Goal: Task Accomplishment & Management: Manage account settings

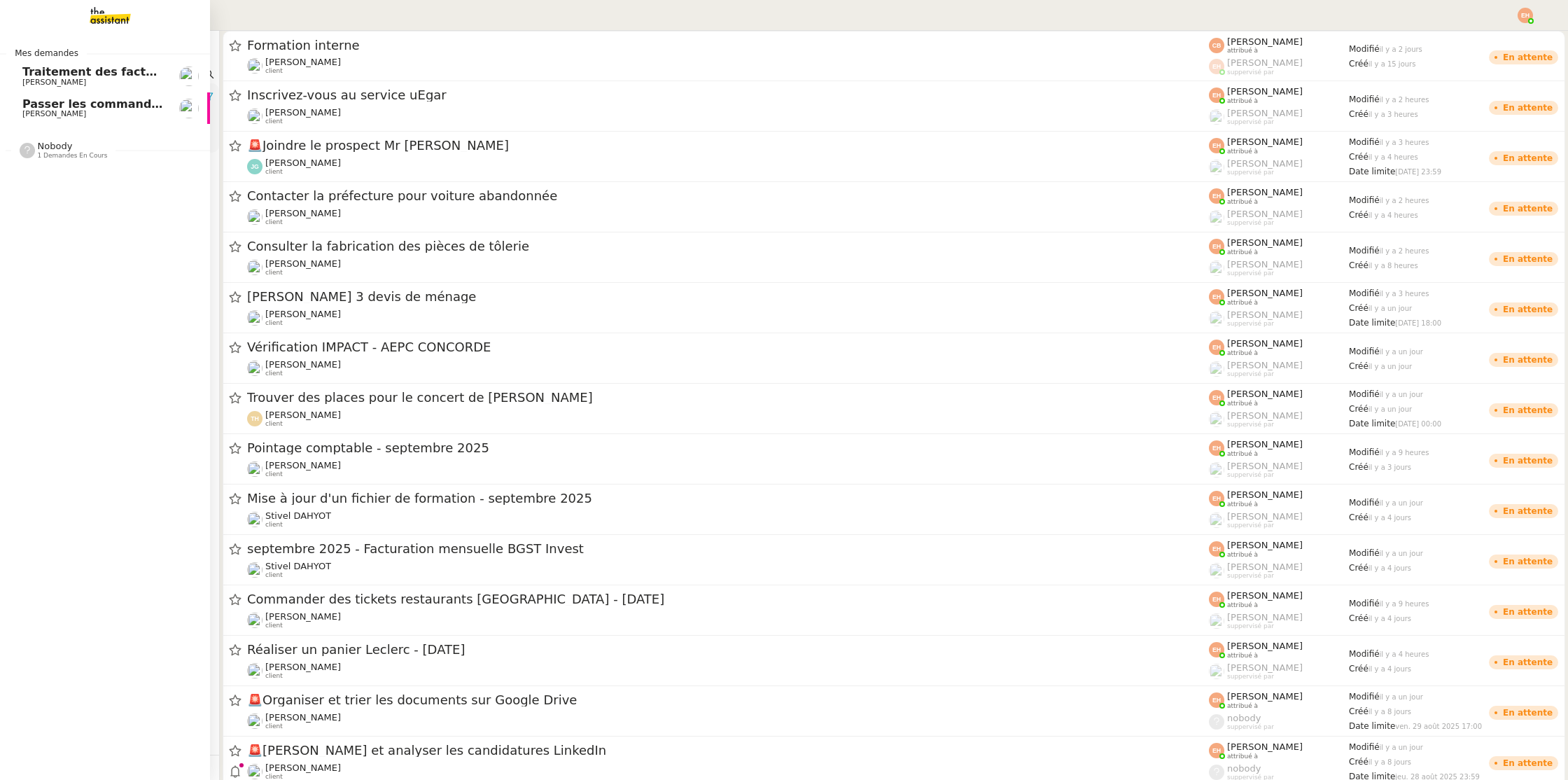
click at [32, 92] on link "Passer les commandes de livres Impactes [PERSON_NAME]" at bounding box center [105, 108] width 210 height 32
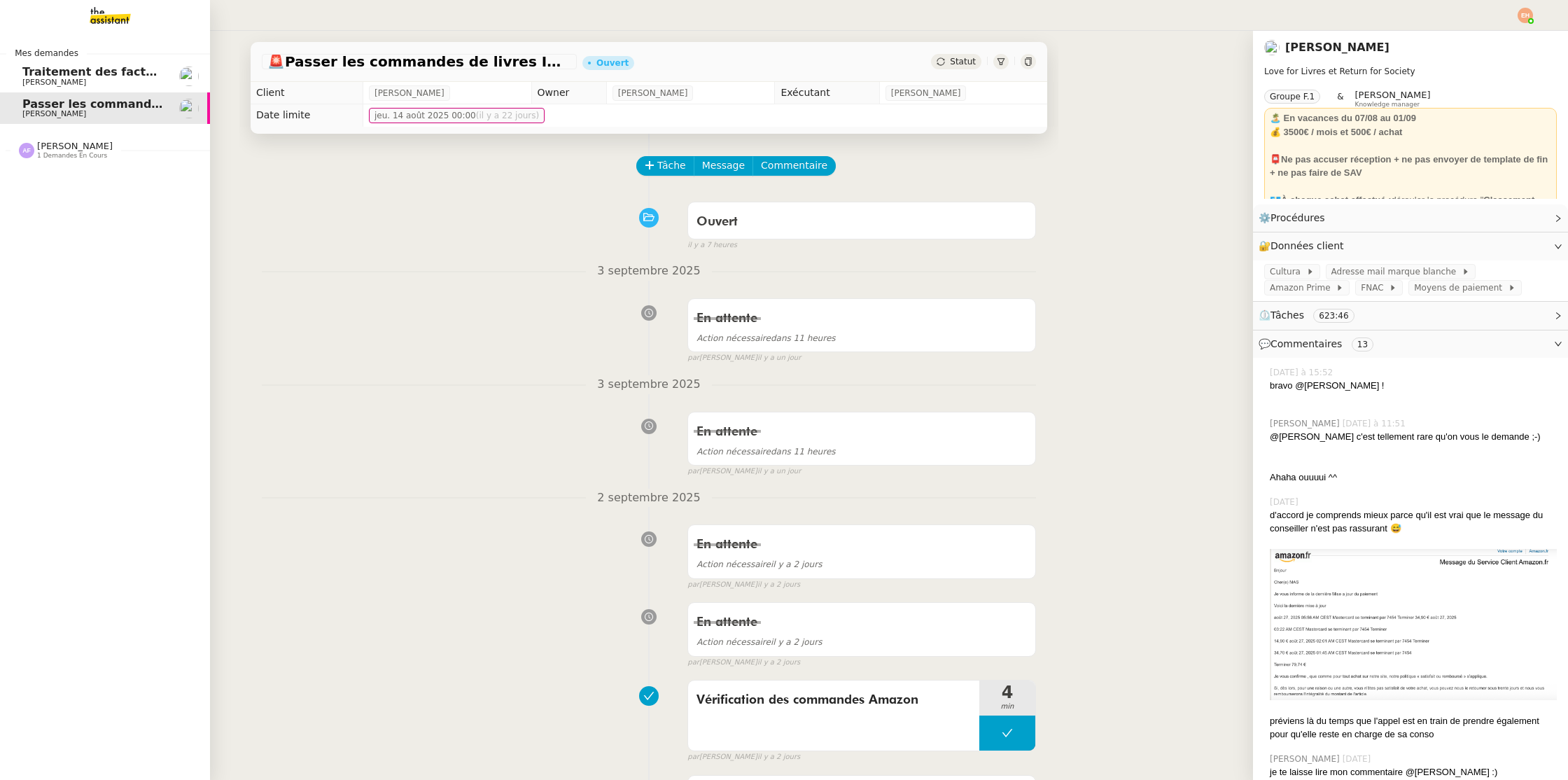
click at [55, 142] on span "[PERSON_NAME]" at bounding box center [75, 146] width 76 height 11
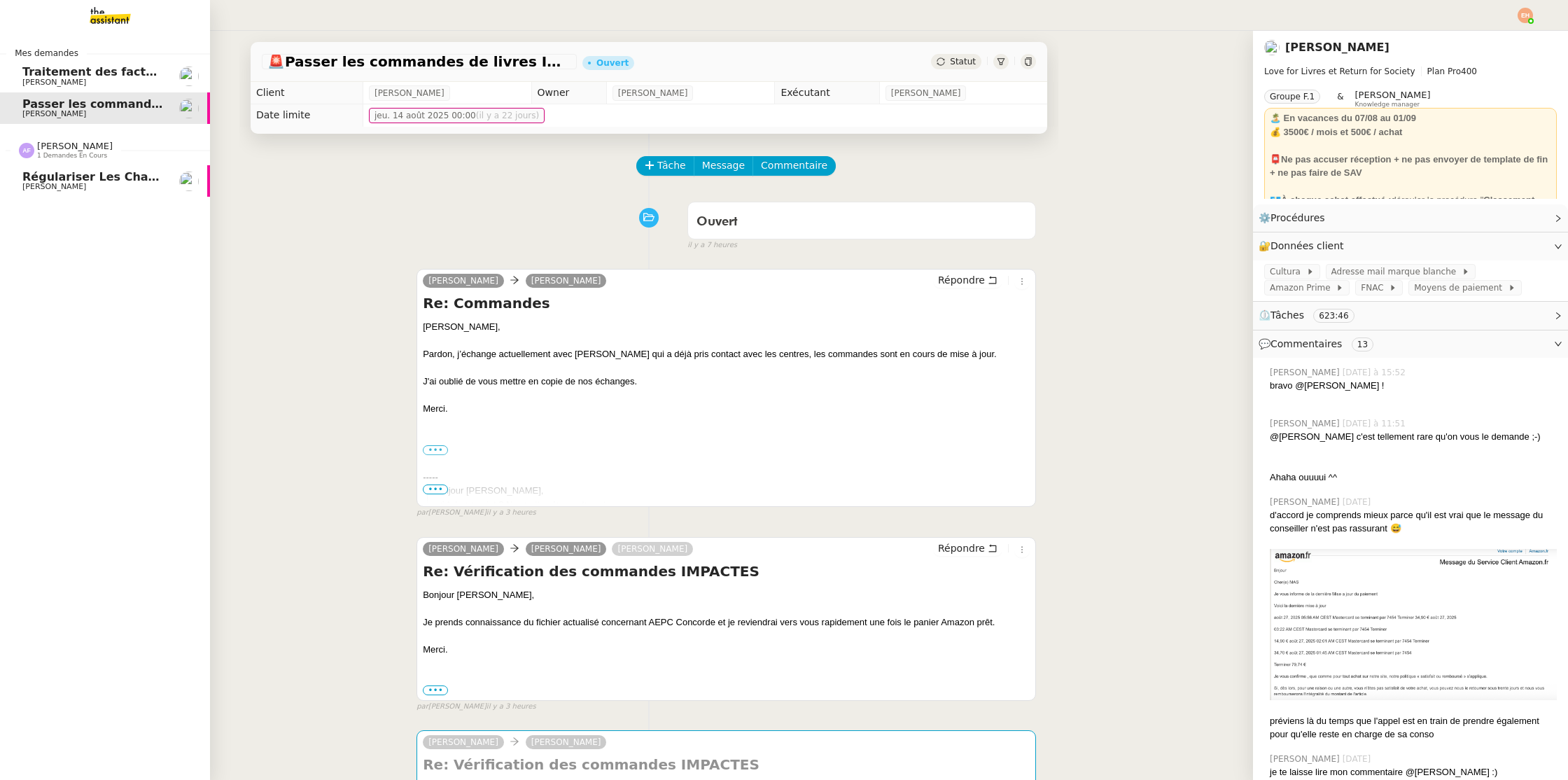
click at [73, 172] on span "Régulariser les charges locatives - [PERSON_NAME]" at bounding box center [189, 177] width 334 height 14
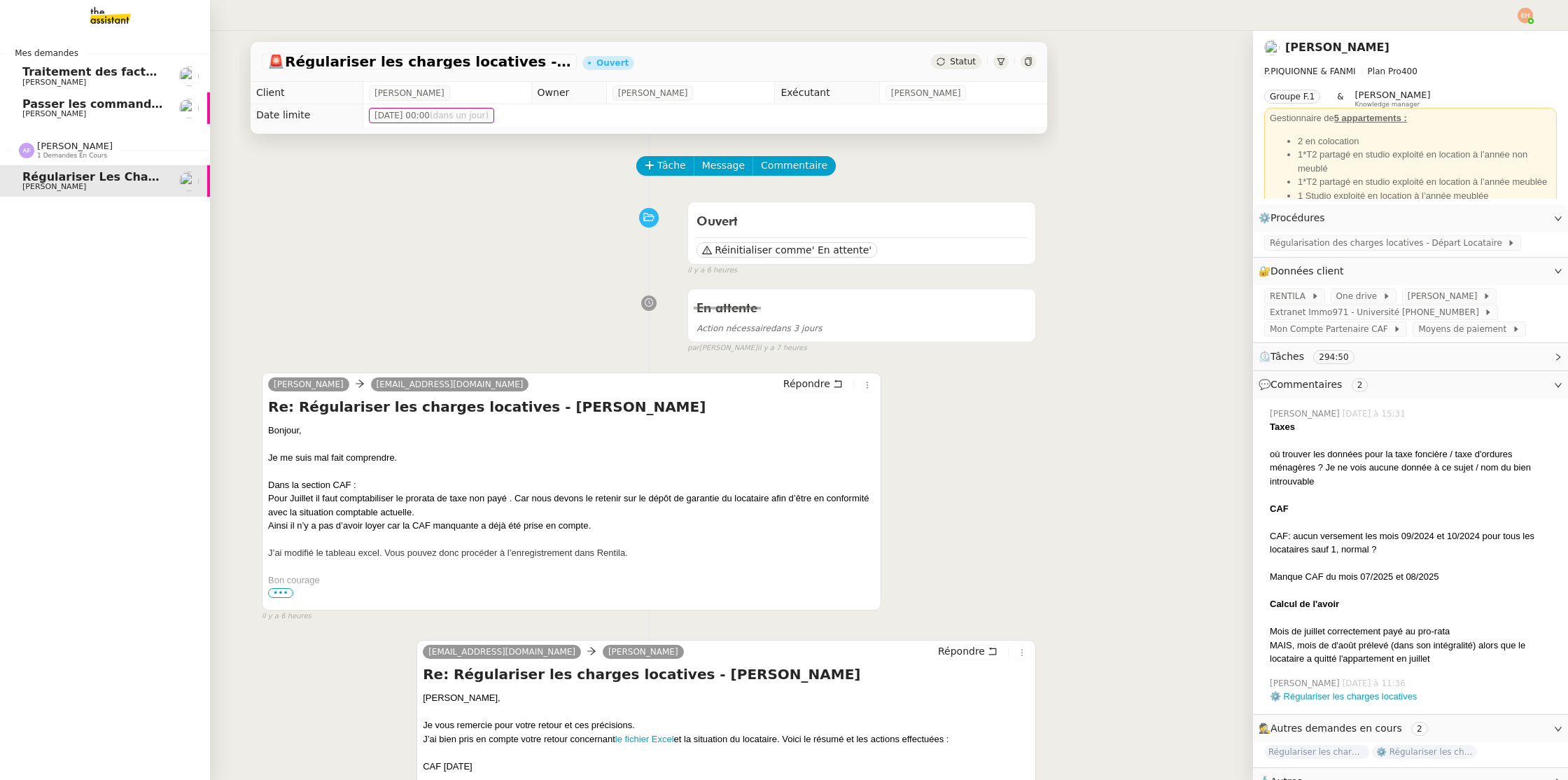
click at [91, 15] on img at bounding box center [99, 15] width 109 height 31
